Goal: Entertainment & Leisure: Consume media (video, audio)

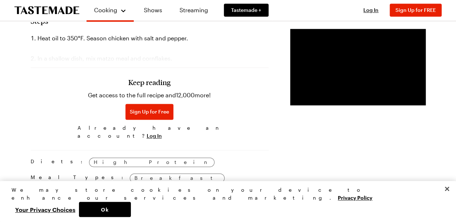
scroll to position [481, 0]
click at [315, 81] on video "Video Player" at bounding box center [358, 67] width 136 height 76
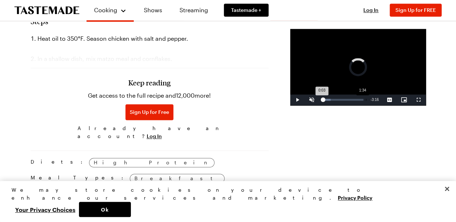
click at [366, 101] on div "1:34" at bounding box center [366, 100] width 0 height 2
click at [305, 100] on span "Video Player" at bounding box center [312, 100] width 14 height 0
click at [342, 105] on div "Loaded : 62.67% 2:33 1:34" at bounding box center [343, 99] width 48 height 11
click at [335, 105] on div "Loaded : 89.46% 2:19 2:35" at bounding box center [343, 99] width 48 height 11
click at [381, 101] on div "2:07" at bounding box center [381, 100] width 0 height 2
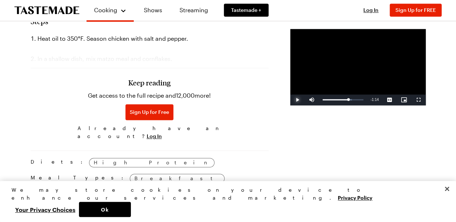
click at [290, 100] on span "Video Player" at bounding box center [297, 100] width 14 height 0
click at [420, 100] on span "Video Player" at bounding box center [418, 100] width 14 height 0
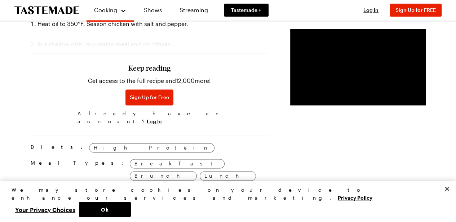
scroll to position [496, 0]
click at [130, 101] on span "Sign Up for Free" at bounding box center [149, 97] width 39 height 7
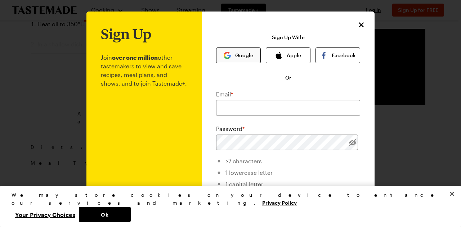
click at [235, 58] on button "Google" at bounding box center [238, 56] width 45 height 16
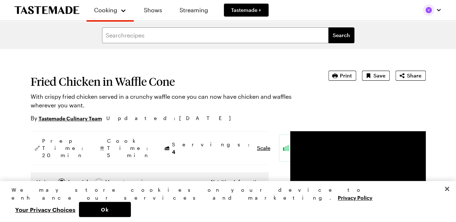
type textarea "x"
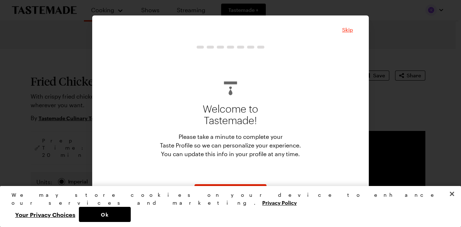
click at [345, 27] on span "Skip" at bounding box center [347, 29] width 11 height 7
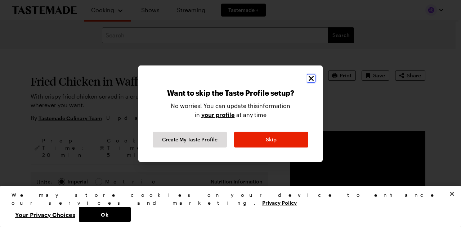
click at [310, 80] on icon "Close" at bounding box center [311, 78] width 5 height 5
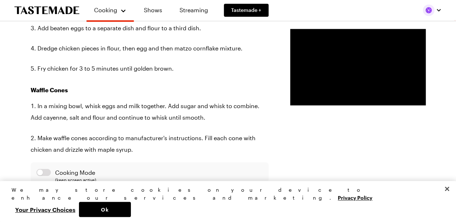
scroll to position [580, 0]
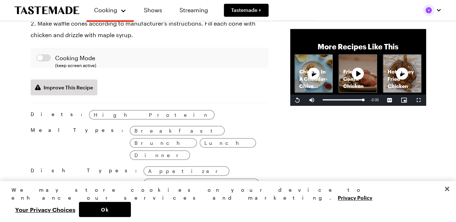
click at [143, 125] on div "Diets: High Protein Meal Types: Breakfast Brunch Lunch Dinner Dish Types: Appet…" at bounding box center [150, 172] width 238 height 138
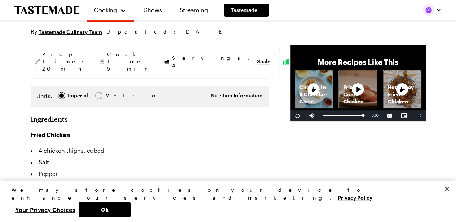
scroll to position [0, 0]
